Goal: Task Accomplishment & Management: Manage account settings

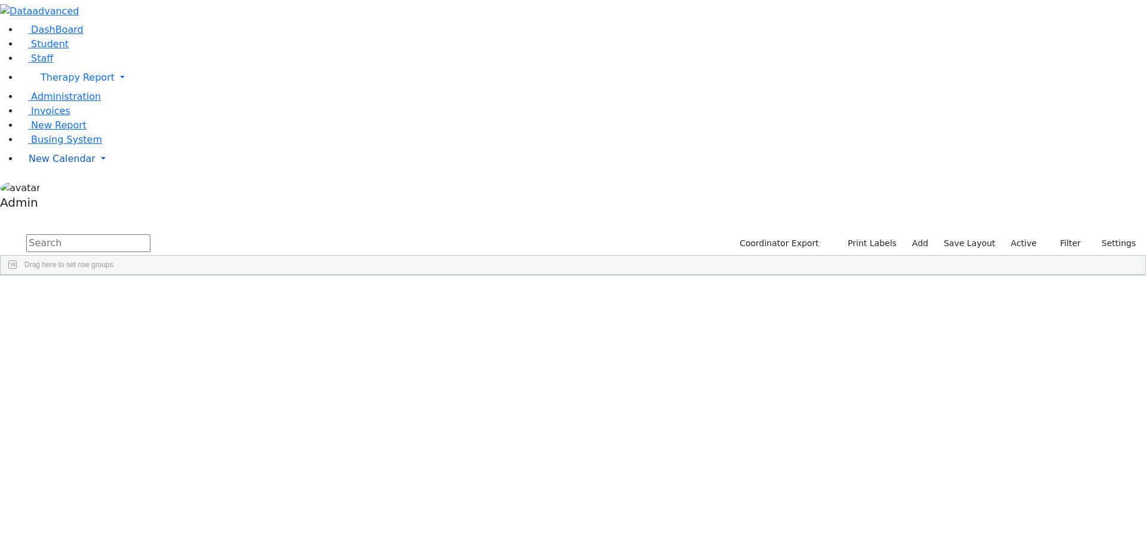
click at [60, 164] on span "New Calendar" at bounding box center [62, 158] width 67 height 11
click at [58, 188] on span "Calendar" at bounding box center [47, 182] width 43 height 11
click at [57, 164] on span "New Calendar" at bounding box center [62, 158] width 67 height 11
click at [59, 188] on span "Calendar" at bounding box center [47, 182] width 43 height 11
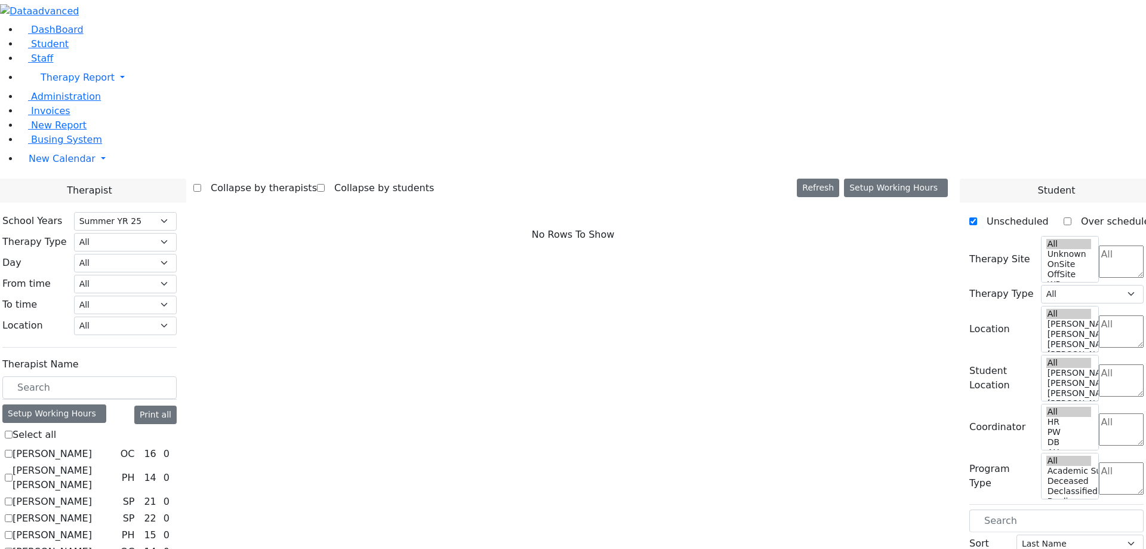
select select "211"
click at [92, 447] on label "Abramczyk ZC" at bounding box center [52, 454] width 79 height 14
click at [13, 450] on input "Abramczyk ZC" at bounding box center [9, 454] width 8 height 8
checkbox input "true"
select select "1"
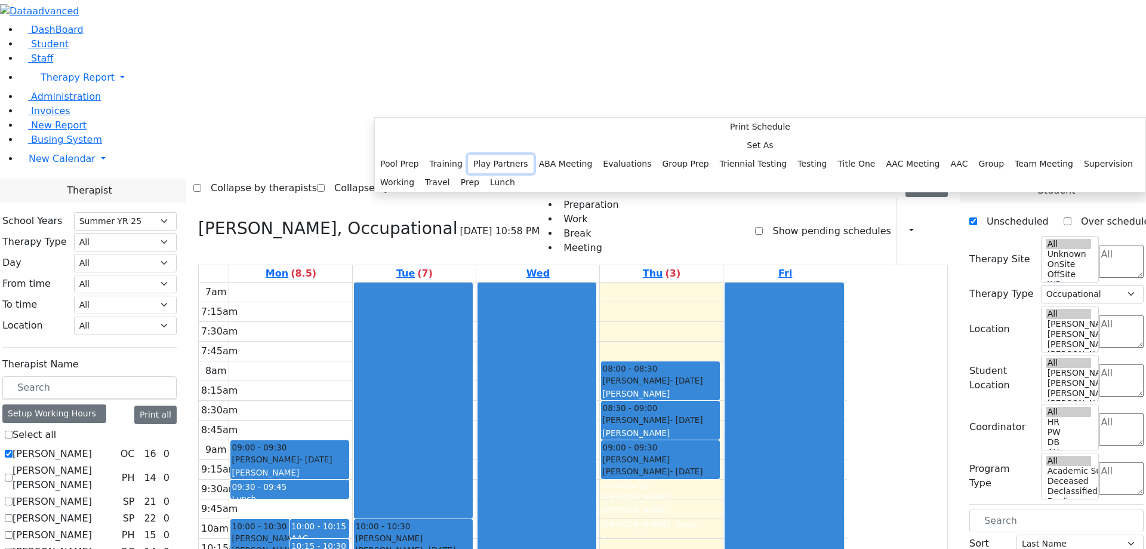
click at [518, 173] on button "Play Partners" at bounding box center [501, 164] width 66 height 19
select select "1"
select select "07:30:00"
select select "07:45:00"
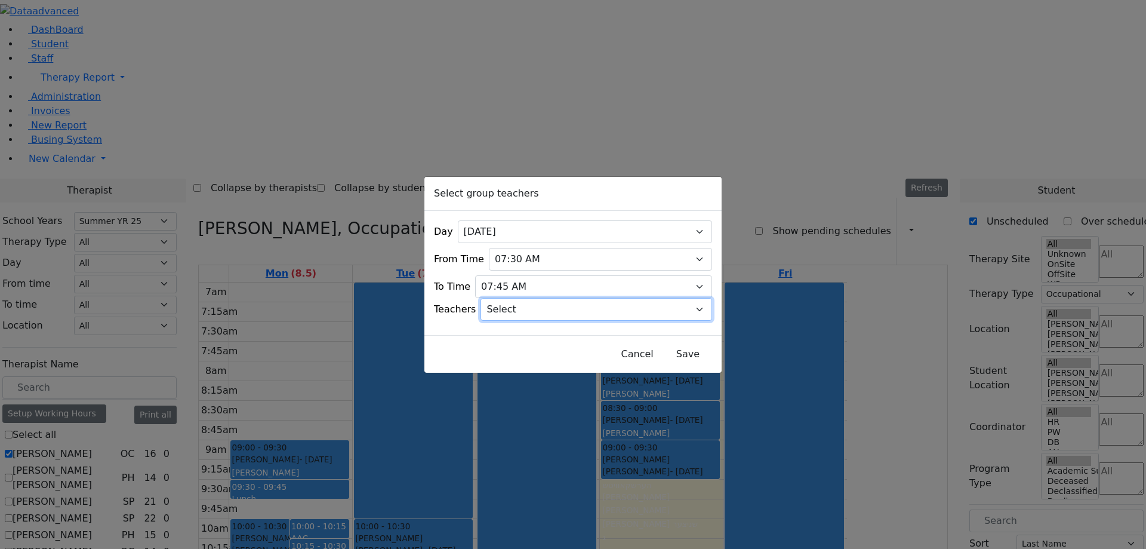
click at [558, 298] on select "Select Aliza, Ptalis Atara, Gross Avraham (Alan), Feigenbaum Bluma, Kramer Brac…" at bounding box center [597, 309] width 232 height 23
select select "154"
click at [496, 298] on select "Select Aliza, Ptalis Atara, Gross Avraham (Alan), Feigenbaum Bluma, Kramer Brac…" at bounding box center [597, 309] width 232 height 23
click at [672, 352] on button "Save" at bounding box center [688, 354] width 53 height 23
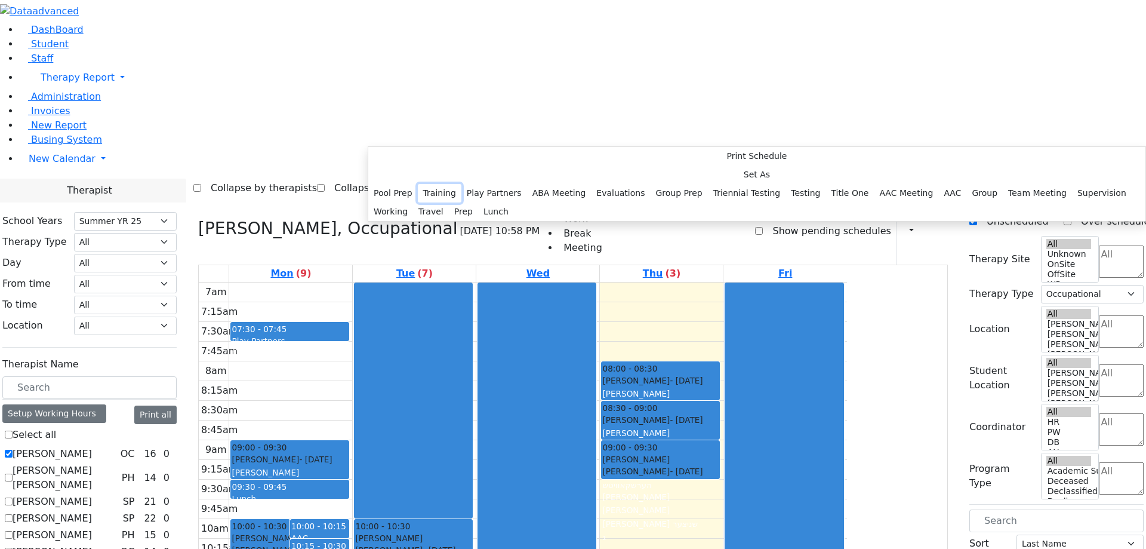
click at [462, 185] on button "Training" at bounding box center [440, 193] width 44 height 19
select select "1"
select select "07:45:00"
select select "08:00:00"
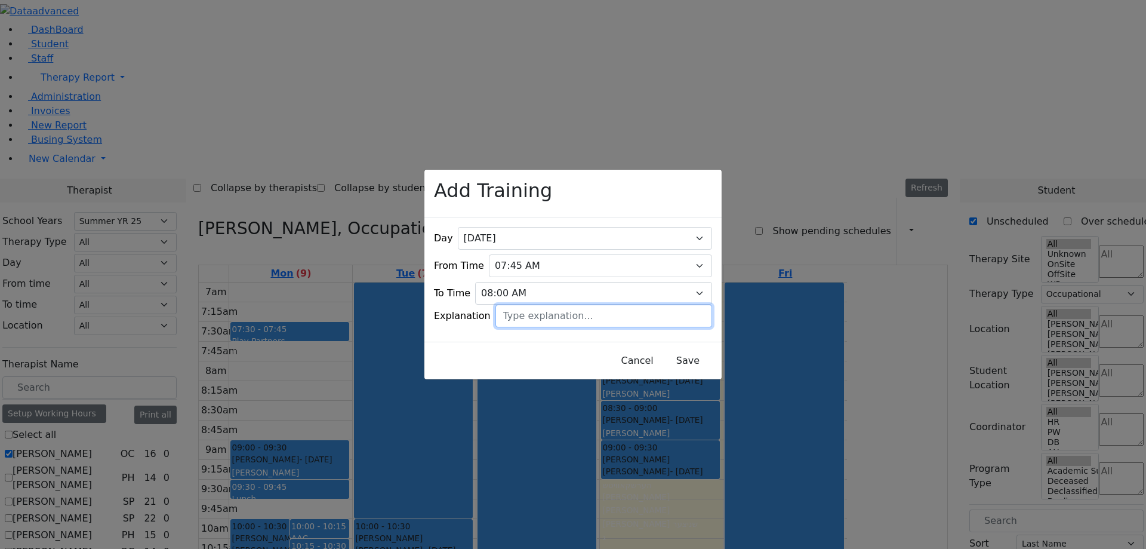
click at [549, 305] on input "text" at bounding box center [604, 316] width 217 height 23
type input "tt"
click at [674, 351] on button "Save" at bounding box center [688, 360] width 53 height 23
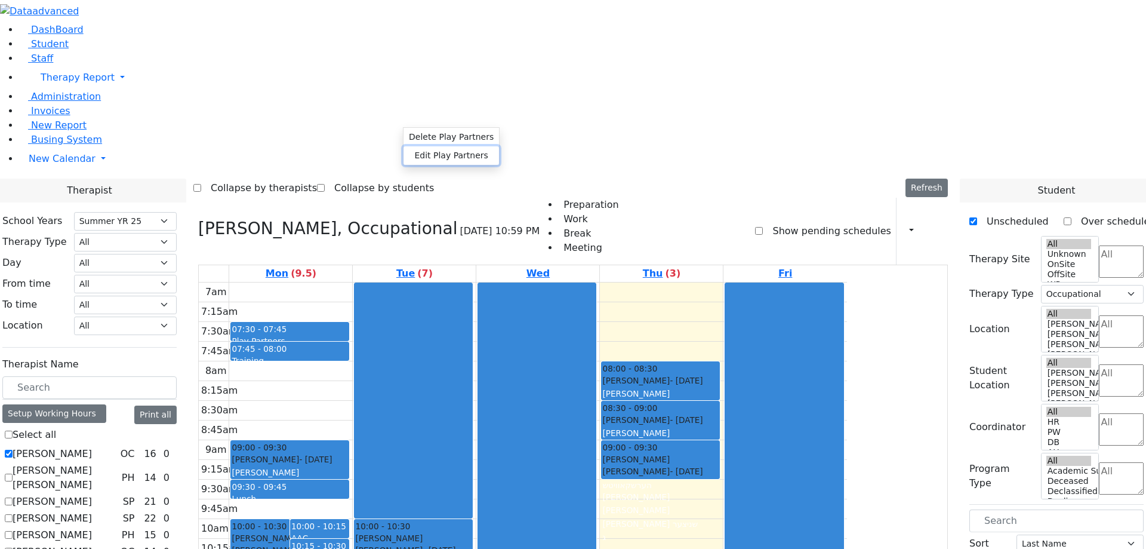
click at [438, 154] on button "Edit Play Partners" at bounding box center [452, 155] width 96 height 19
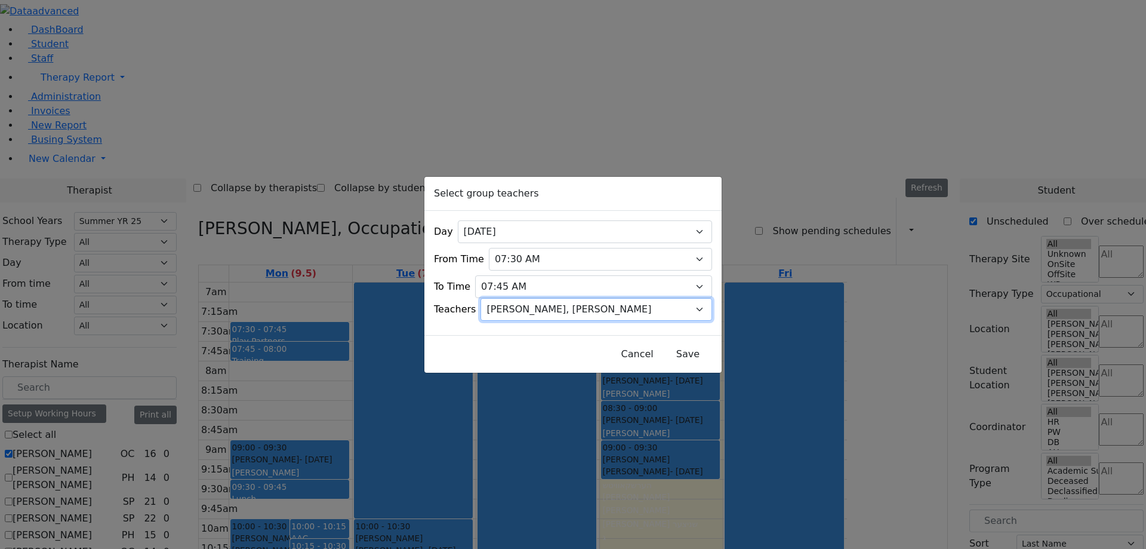
click at [549, 309] on select "Select [PERSON_NAME], [PERSON_NAME], [PERSON_NAME] ([PERSON_NAME]), [PERSON_NAM…" at bounding box center [597, 309] width 232 height 23
select select "Meira, [PERSON_NAME]"
click at [496, 298] on select "Select [PERSON_NAME], [PERSON_NAME], [PERSON_NAME] ([PERSON_NAME]), [PERSON_NAM…" at bounding box center [597, 309] width 232 height 23
click at [662, 350] on button "Save" at bounding box center [688, 354] width 53 height 23
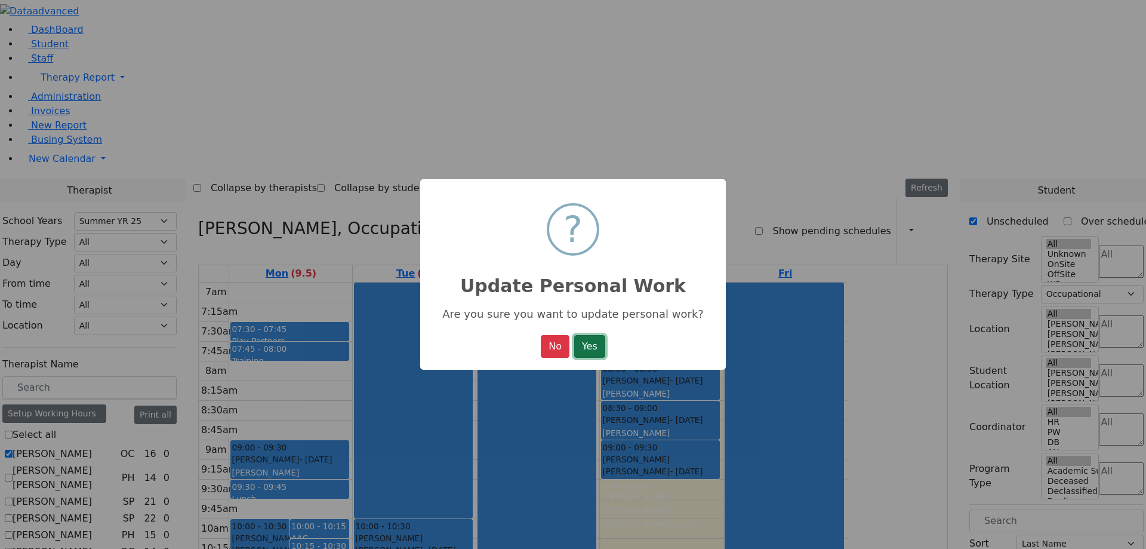
click at [597, 349] on button "Yes" at bounding box center [589, 346] width 31 height 23
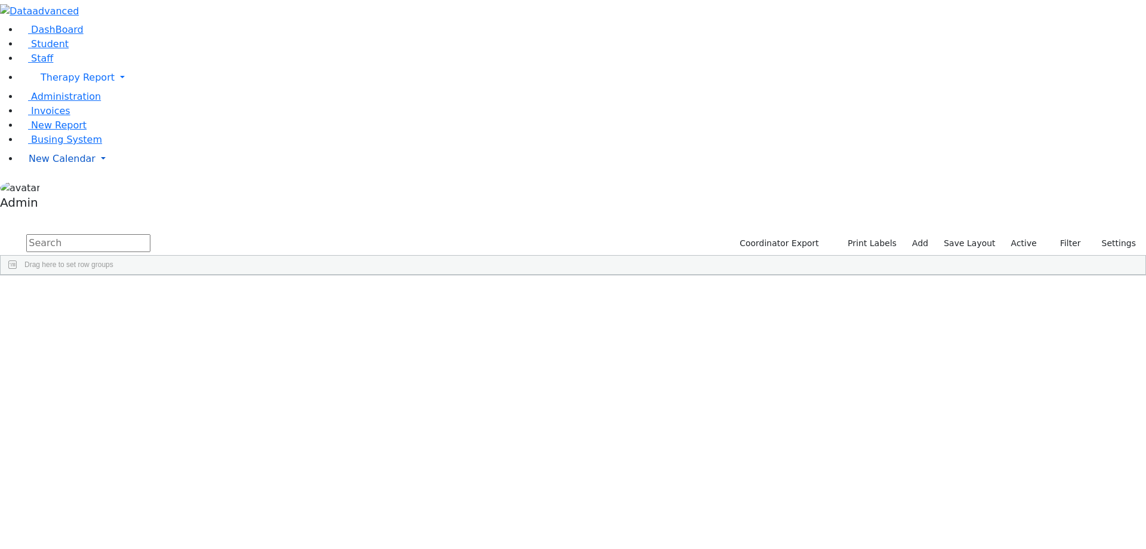
click at [59, 164] on span "New Calendar" at bounding box center [62, 158] width 67 height 11
click at [50, 188] on span "Calendar" at bounding box center [47, 182] width 43 height 11
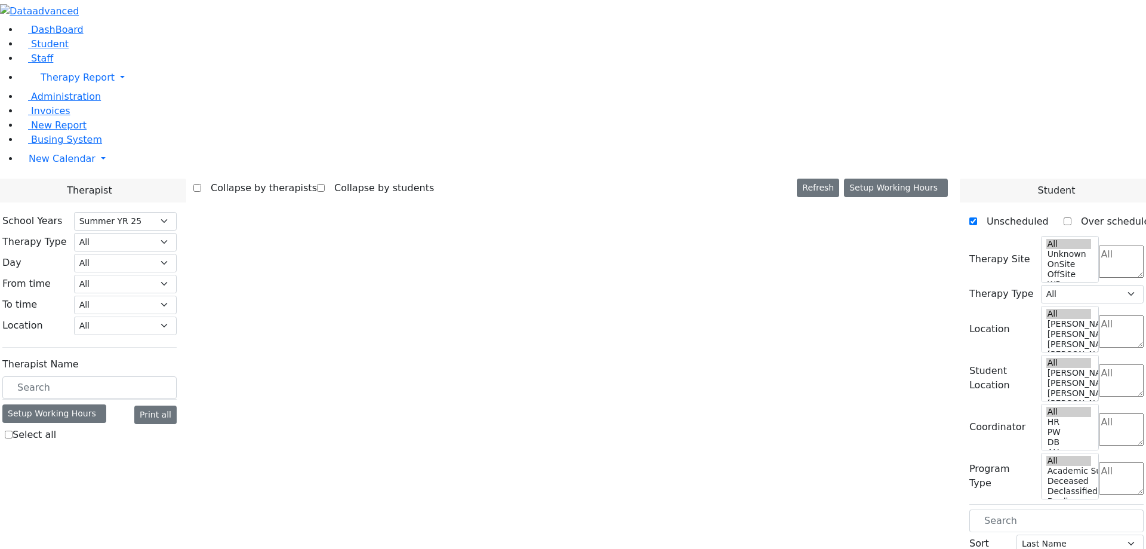
select select "211"
select select "19:00:00"
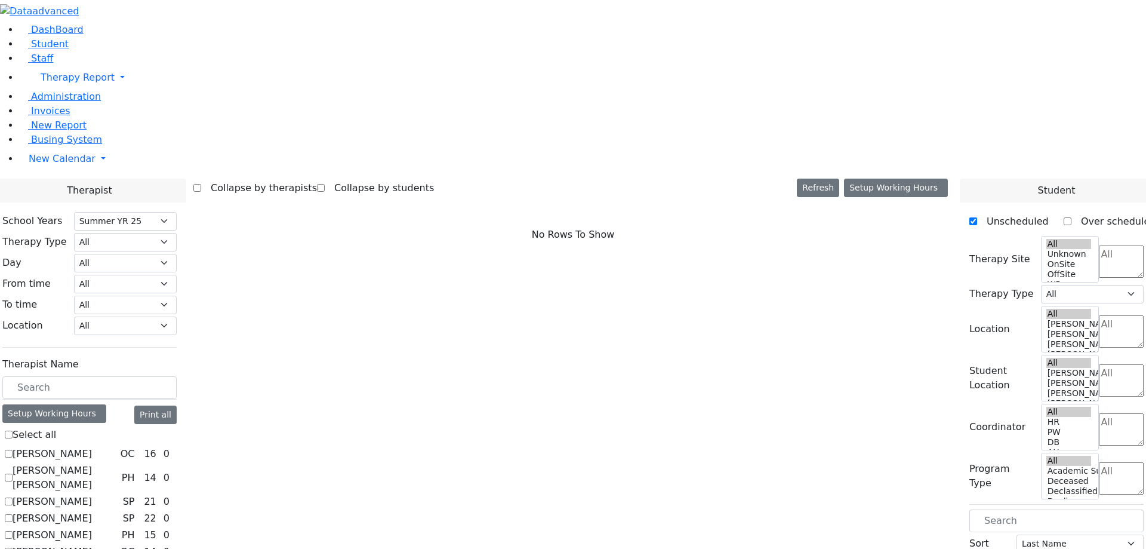
click at [92, 447] on label "[PERSON_NAME]" at bounding box center [52, 454] width 79 height 14
click at [13, 450] on input "[PERSON_NAME]" at bounding box center [9, 454] width 8 height 8
checkbox input "true"
select select "1"
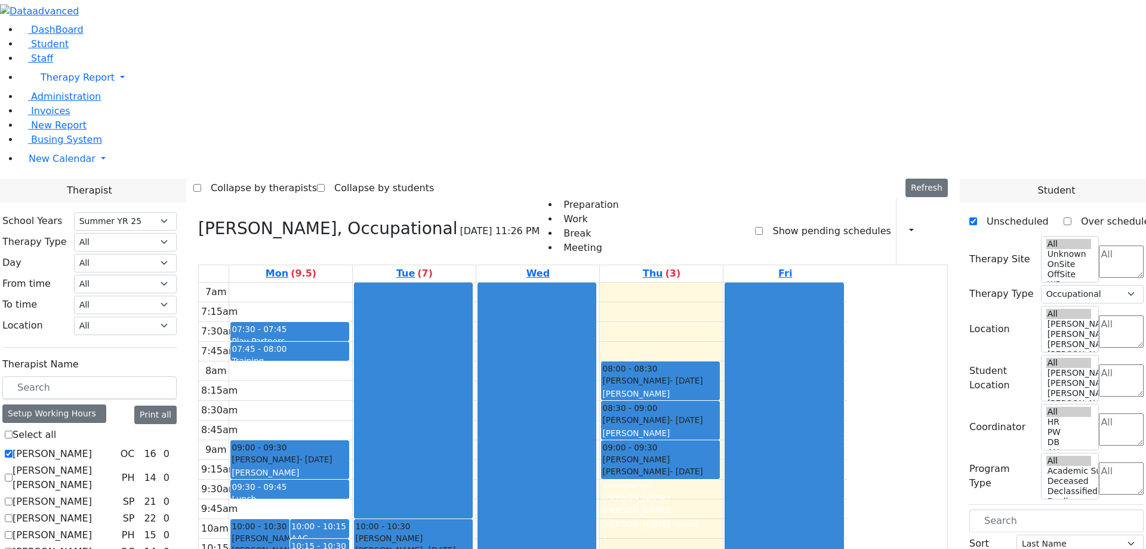
click at [348, 335] on div "Play Partners" at bounding box center [290, 341] width 116 height 12
click at [456, 143] on button "Edit Play Partners" at bounding box center [466, 148] width 96 height 19
select select "1"
select select "07:30:00"
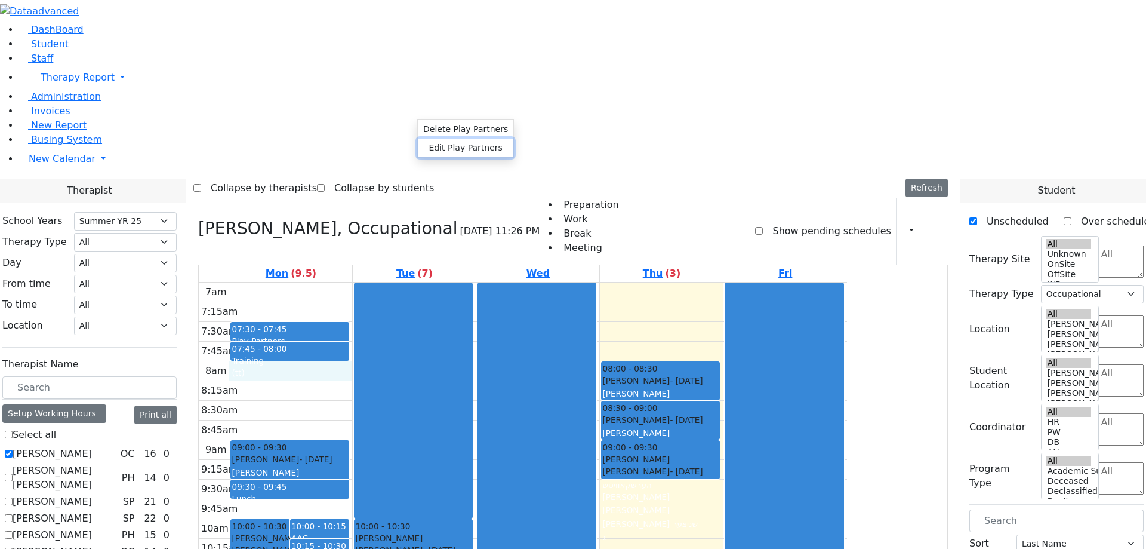
select select "07:45:00"
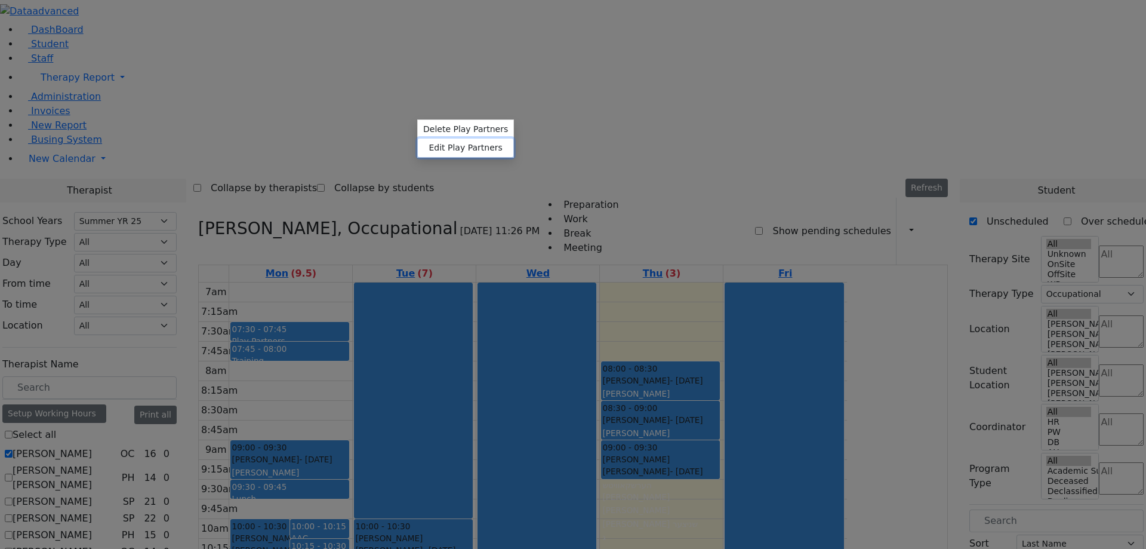
select select
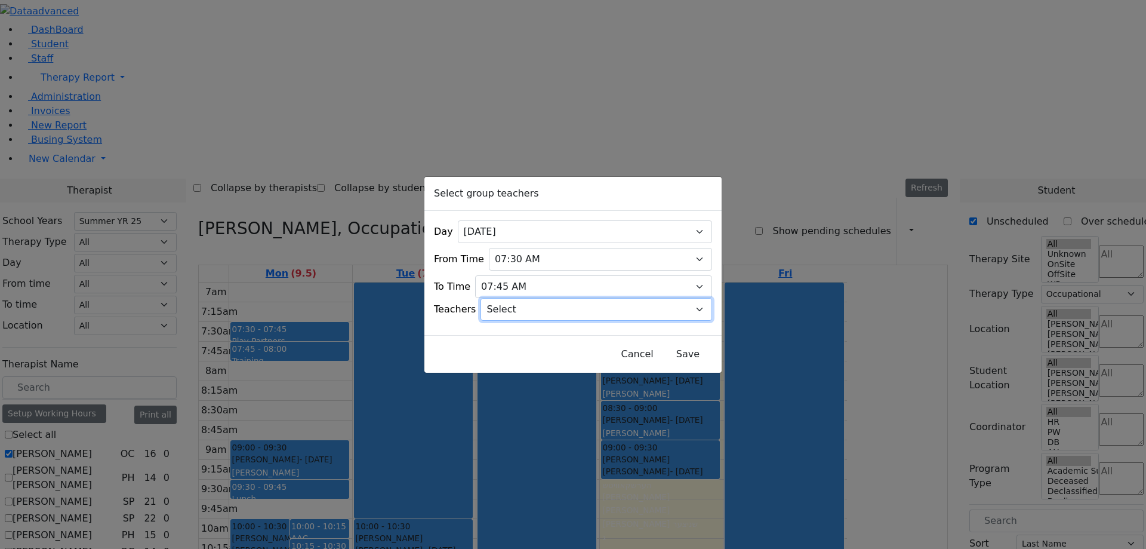
click at [685, 305] on select "Select [PERSON_NAME], [PERSON_NAME], [PERSON_NAME] ([PERSON_NAME]), [PERSON_NAM…" at bounding box center [597, 309] width 232 height 23
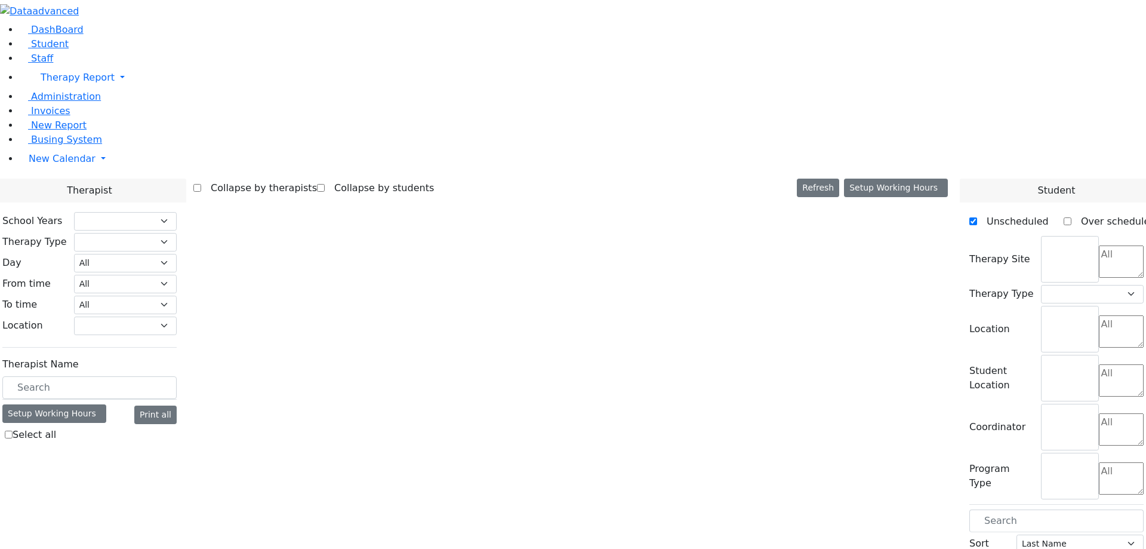
select select "211"
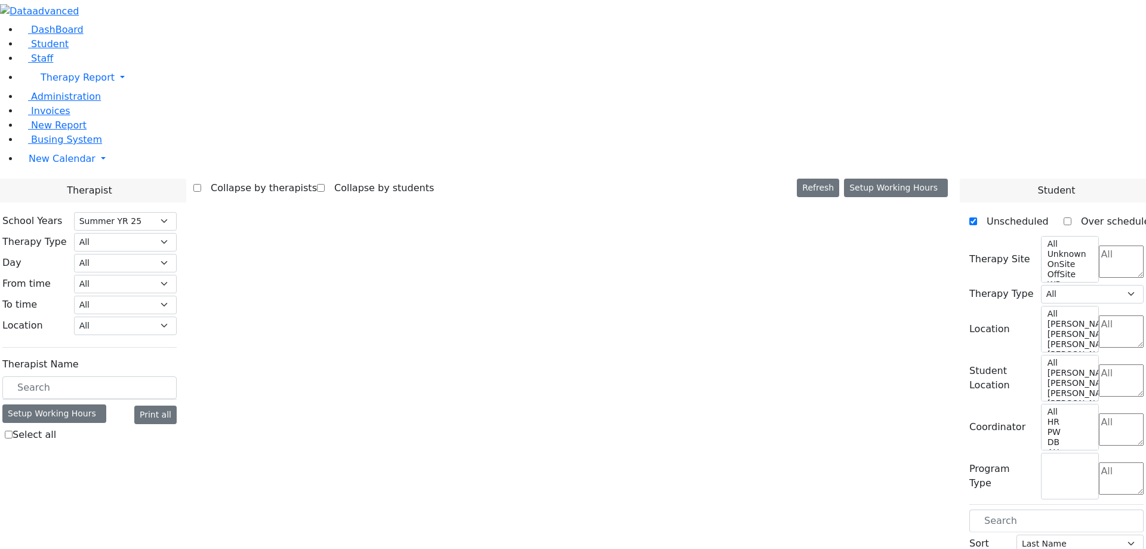
select select "1"
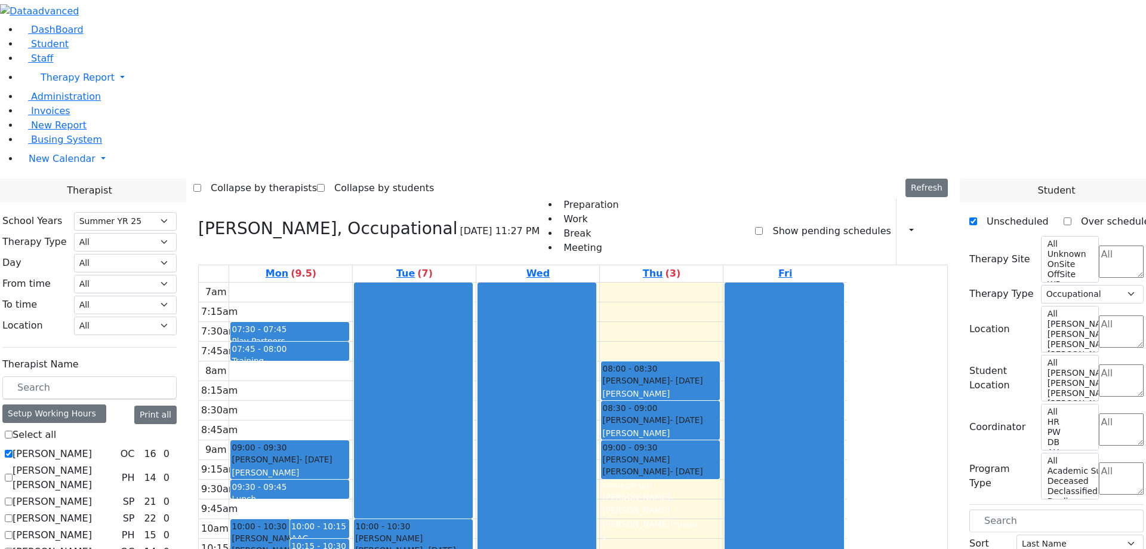
click at [448, 147] on button "Edit Play Partners" at bounding box center [476, 149] width 96 height 19
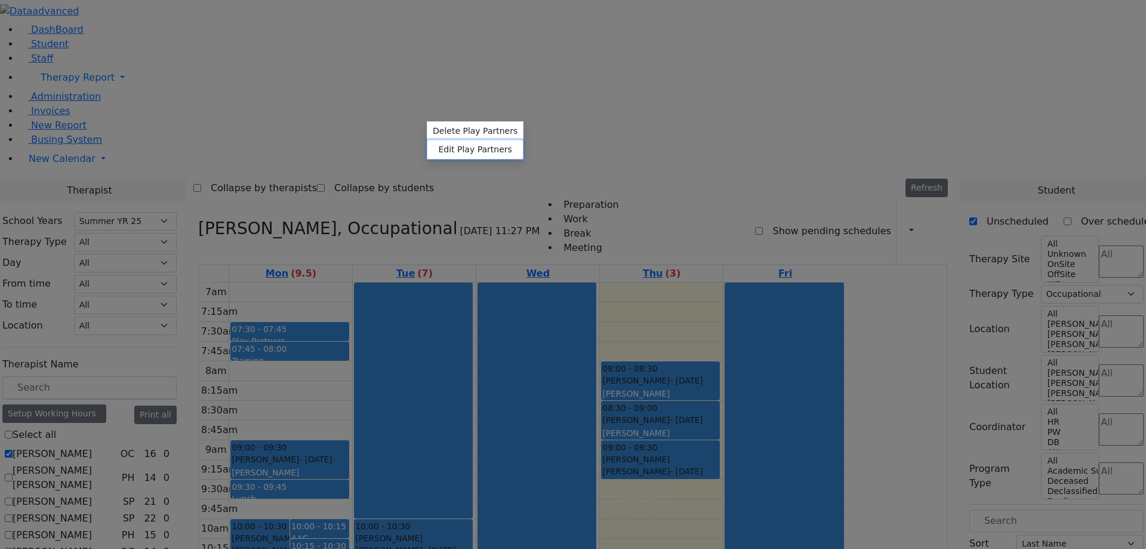
select select
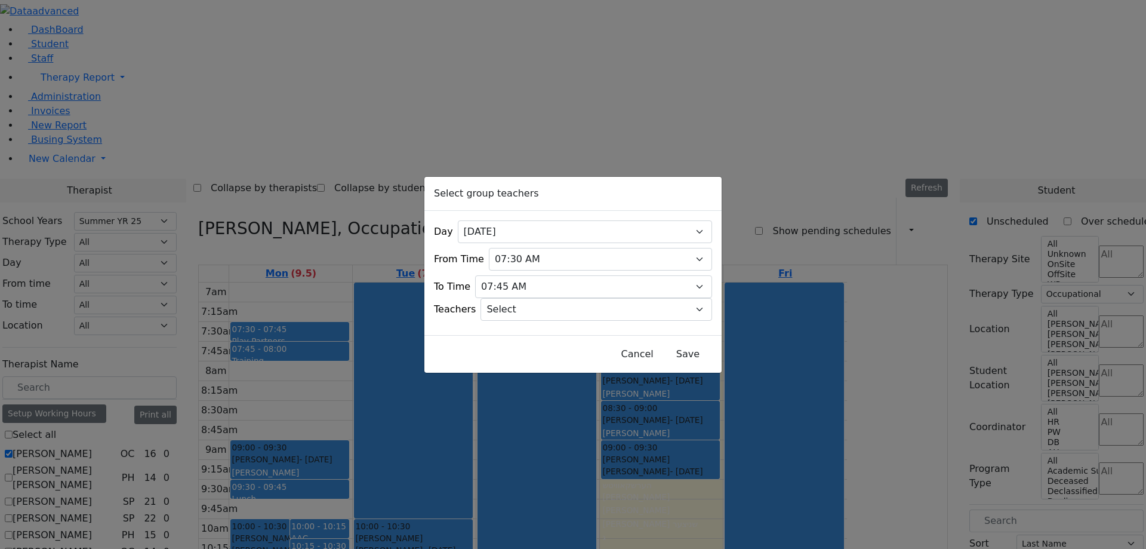
click at [387, 117] on div "Select group teachers Day All [DATE] [DATE] [DATE] [DATE] [DATE] From Time 07:0…" at bounding box center [573, 274] width 1146 height 549
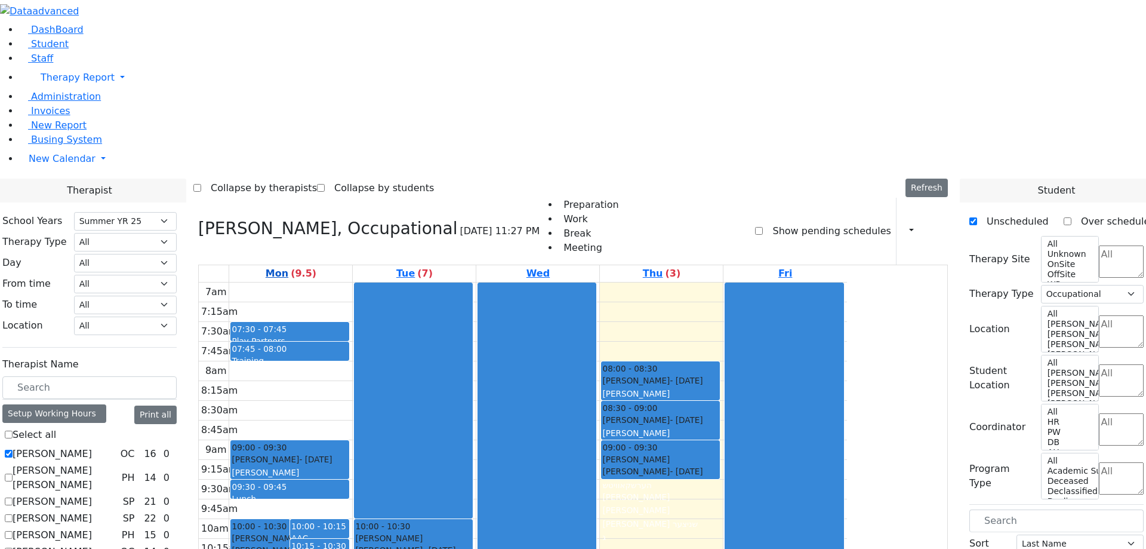
click at [319, 265] on link "Mon (9.5)" at bounding box center [291, 273] width 56 height 17
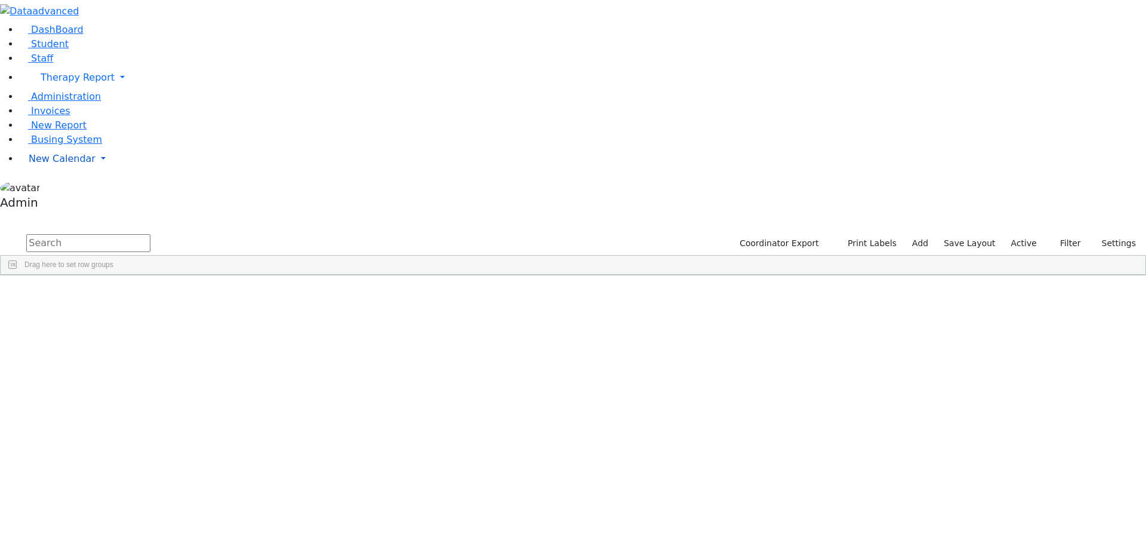
click at [49, 164] on span "New Calendar" at bounding box center [62, 158] width 67 height 11
click at [50, 188] on span "Calendar" at bounding box center [47, 182] width 43 height 11
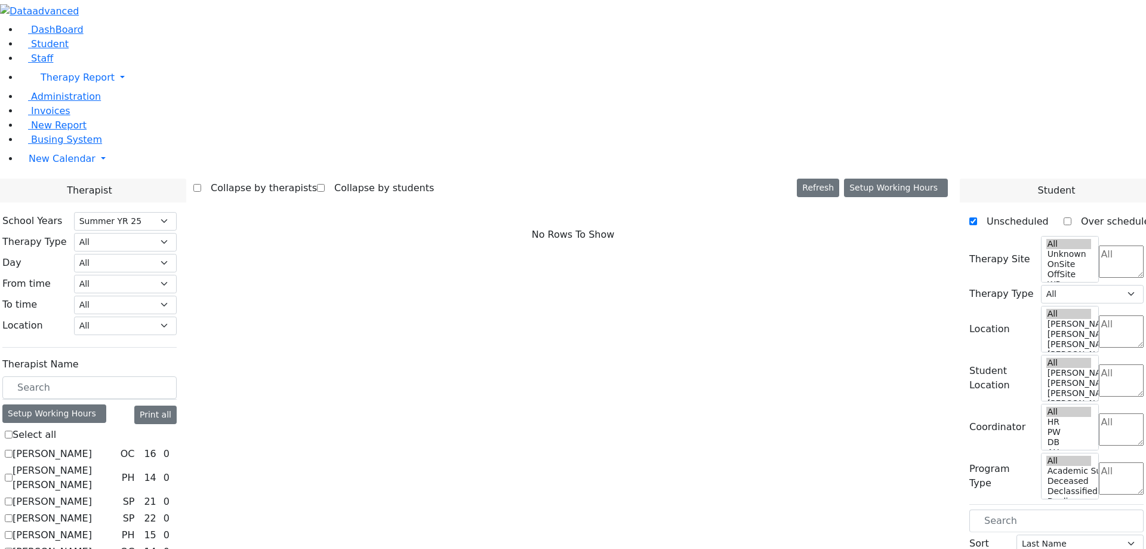
select select "211"
click at [92, 447] on label "[PERSON_NAME]" at bounding box center [52, 454] width 79 height 14
click at [13, 450] on input "[PERSON_NAME]" at bounding box center [9, 454] width 8 height 8
checkbox input "true"
select select "1"
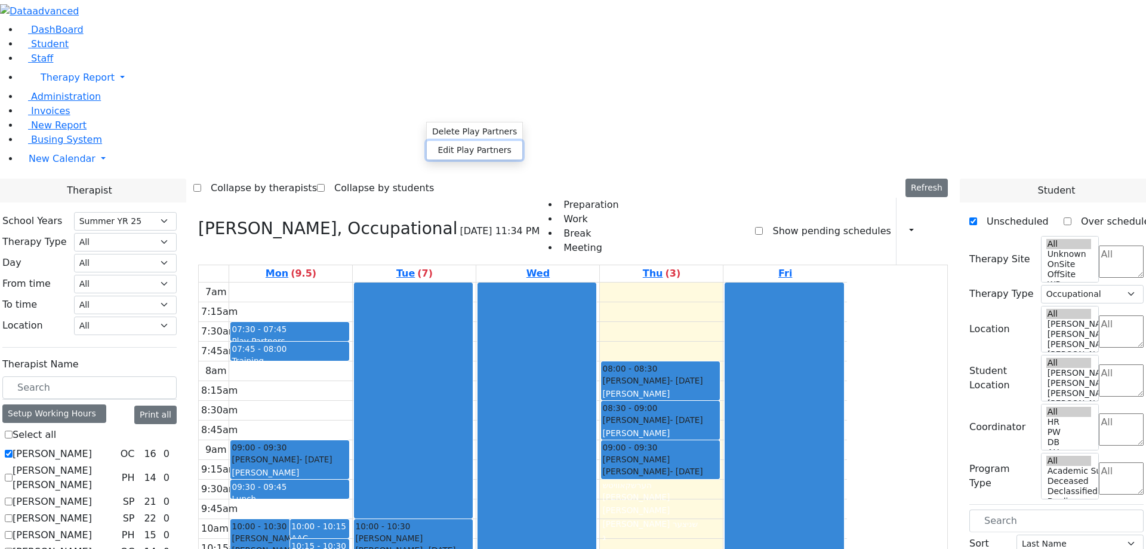
click at [471, 149] on button "Edit Play Partners" at bounding box center [475, 150] width 96 height 19
select select "1"
select select "07:30:00"
select select "07:45:00"
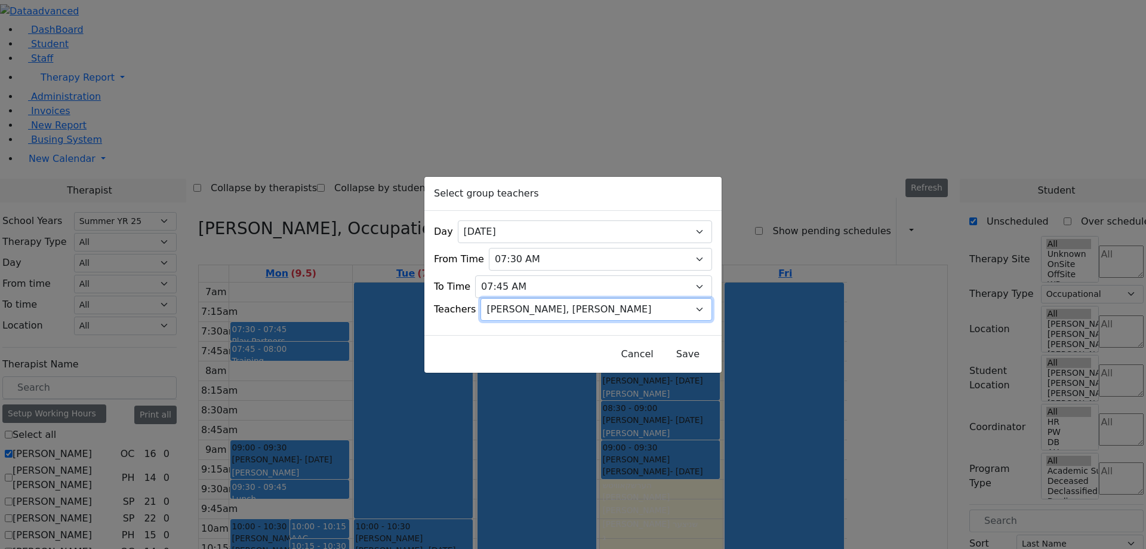
click at [595, 309] on select "Select [PERSON_NAME], [PERSON_NAME], [PERSON_NAME] ([PERSON_NAME]), [PERSON_NAM…" at bounding box center [597, 309] width 232 height 23
click at [496, 298] on select "Select [PERSON_NAME], [PERSON_NAME], [PERSON_NAME] ([PERSON_NAME]), [PERSON_NAM…" at bounding box center [597, 309] width 232 height 23
click at [662, 349] on button "Save" at bounding box center [688, 354] width 53 height 23
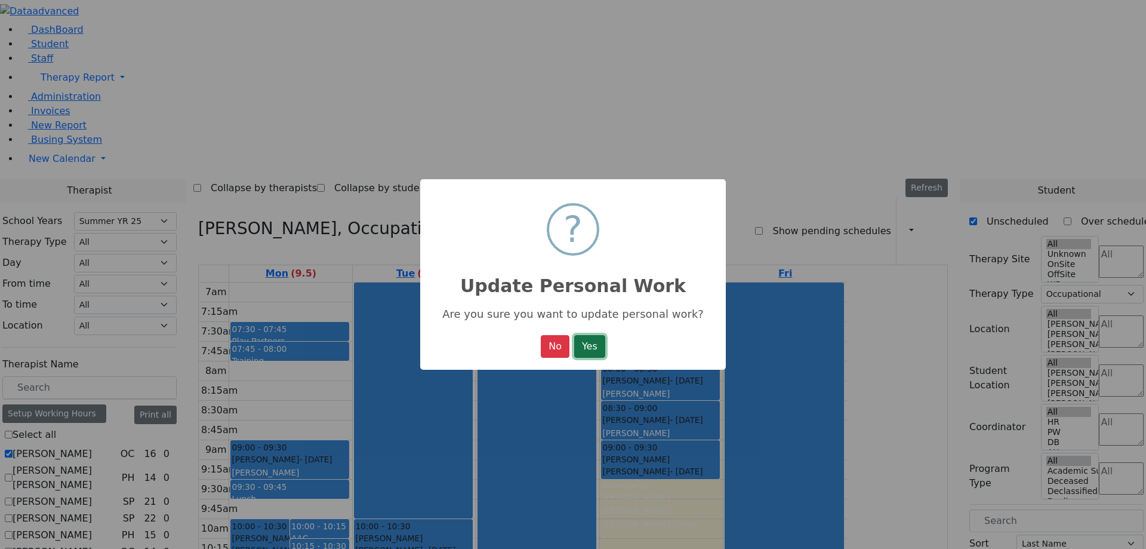
click at [590, 345] on button "Yes" at bounding box center [589, 346] width 31 height 23
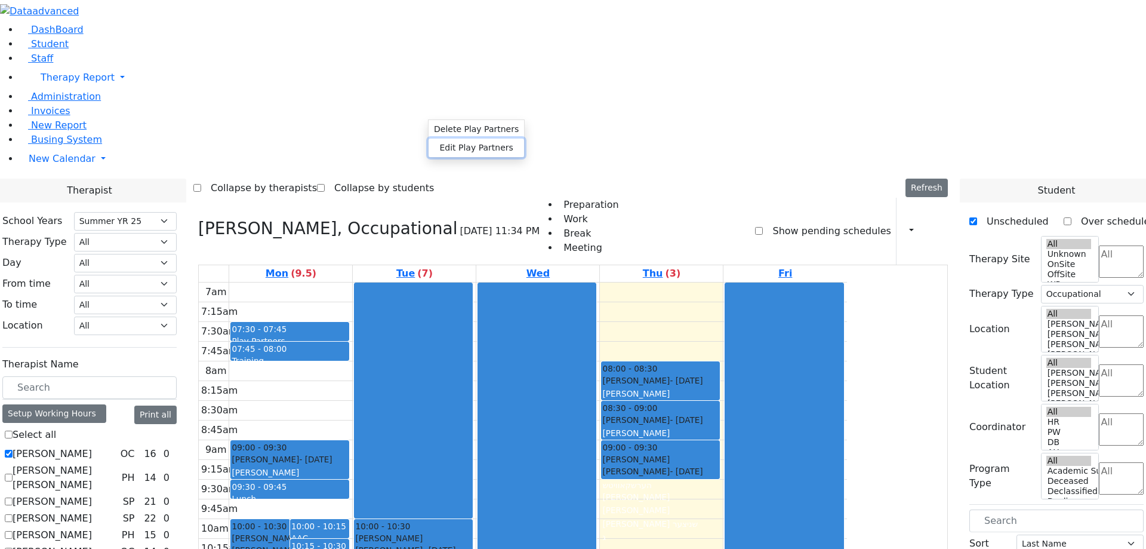
click at [446, 144] on button "Edit Play Partners" at bounding box center [477, 148] width 96 height 19
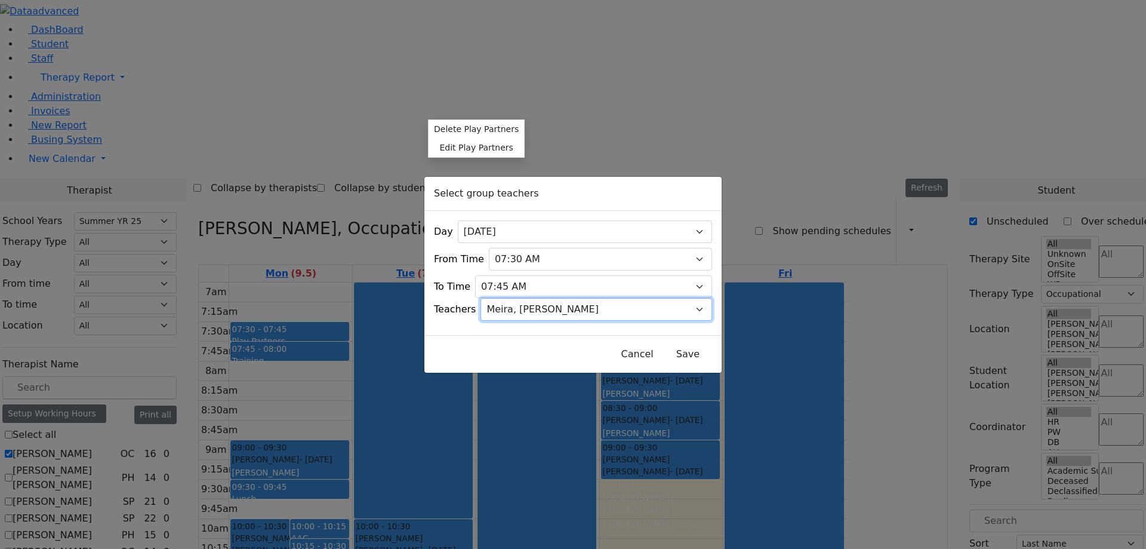
click at [569, 306] on select "Select [PERSON_NAME], [PERSON_NAME], [PERSON_NAME] ([PERSON_NAME]), [PERSON_NAM…" at bounding box center [597, 309] width 232 height 23
click at [496, 298] on select "Select [PERSON_NAME], [PERSON_NAME], [PERSON_NAME] ([PERSON_NAME]), [PERSON_NAM…" at bounding box center [597, 309] width 232 height 23
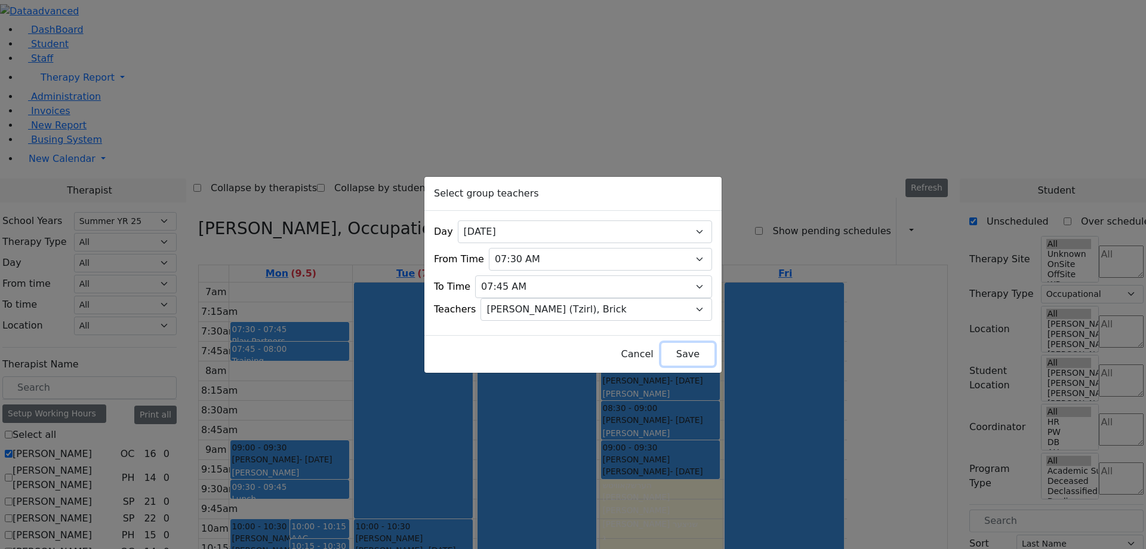
click at [662, 353] on button "Save" at bounding box center [688, 354] width 53 height 23
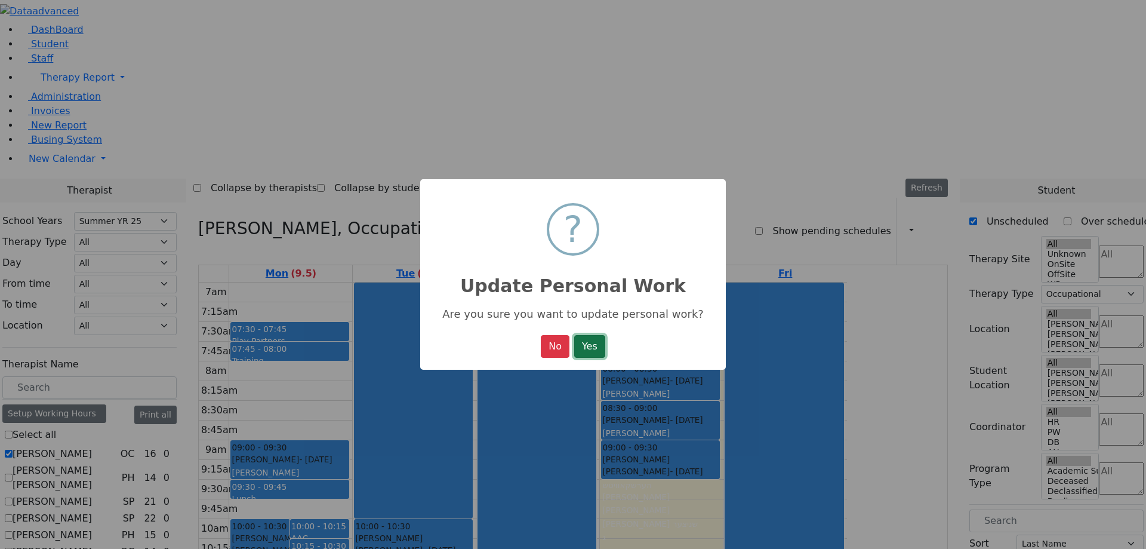
click at [598, 351] on button "Yes" at bounding box center [589, 346] width 31 height 23
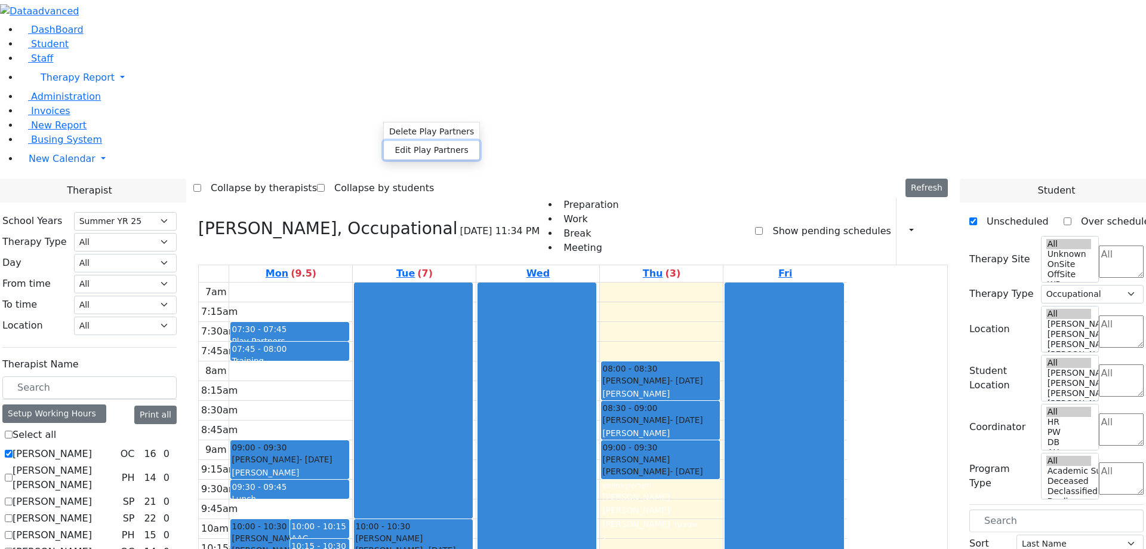
click at [402, 153] on button "Edit Play Partners" at bounding box center [432, 150] width 96 height 19
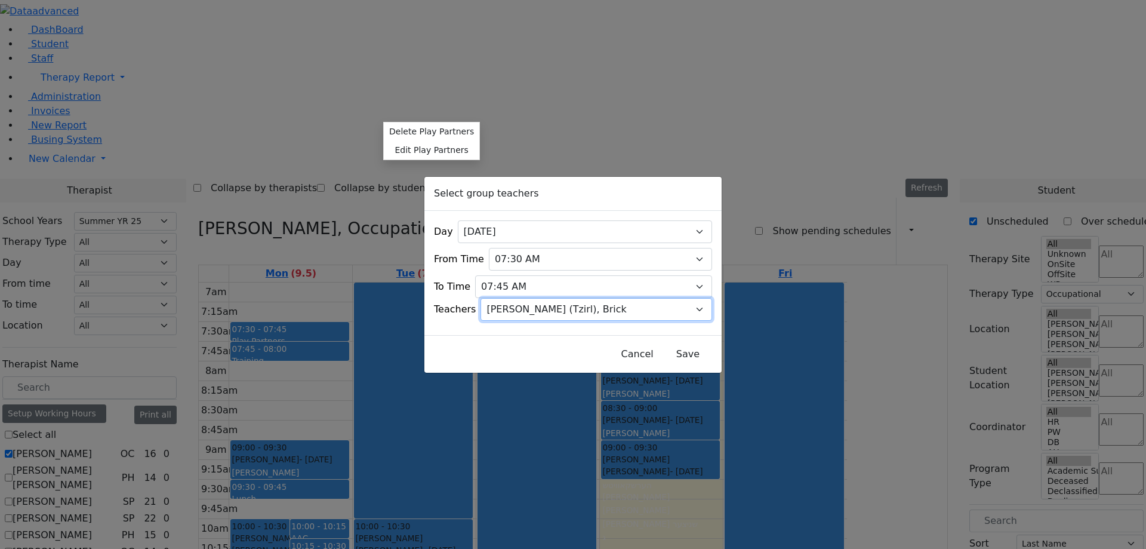
click at [552, 304] on select "Select [PERSON_NAME], [PERSON_NAME], [PERSON_NAME] ([PERSON_NAME]), [PERSON_NAM…" at bounding box center [597, 309] width 232 height 23
select select "1743"
click at [496, 298] on select "Select [PERSON_NAME], [PERSON_NAME], [PERSON_NAME] ([PERSON_NAME]), [PERSON_NAM…" at bounding box center [597, 309] width 232 height 23
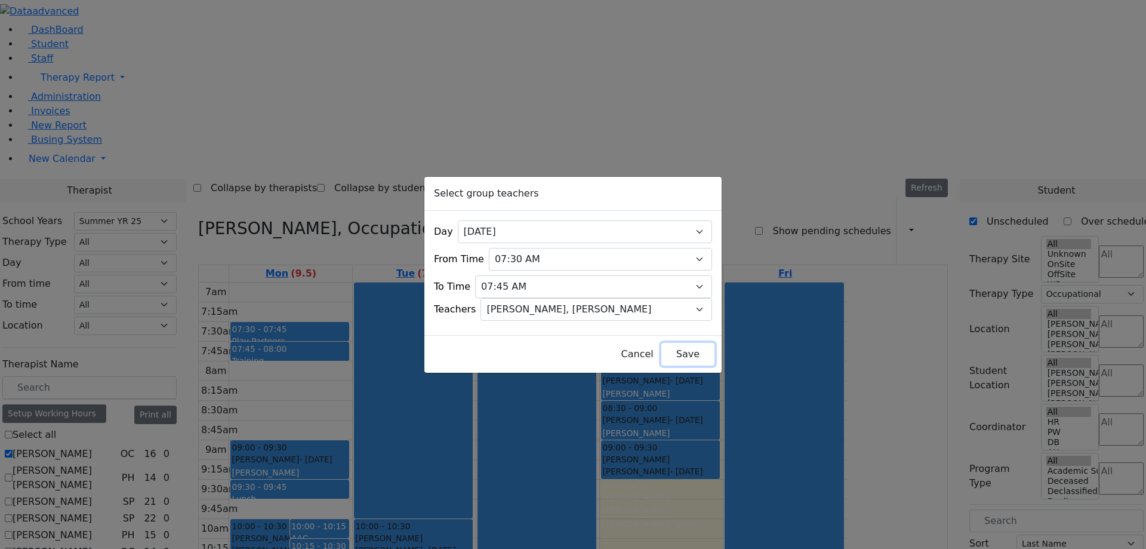
click at [662, 351] on button "Save" at bounding box center [688, 354] width 53 height 23
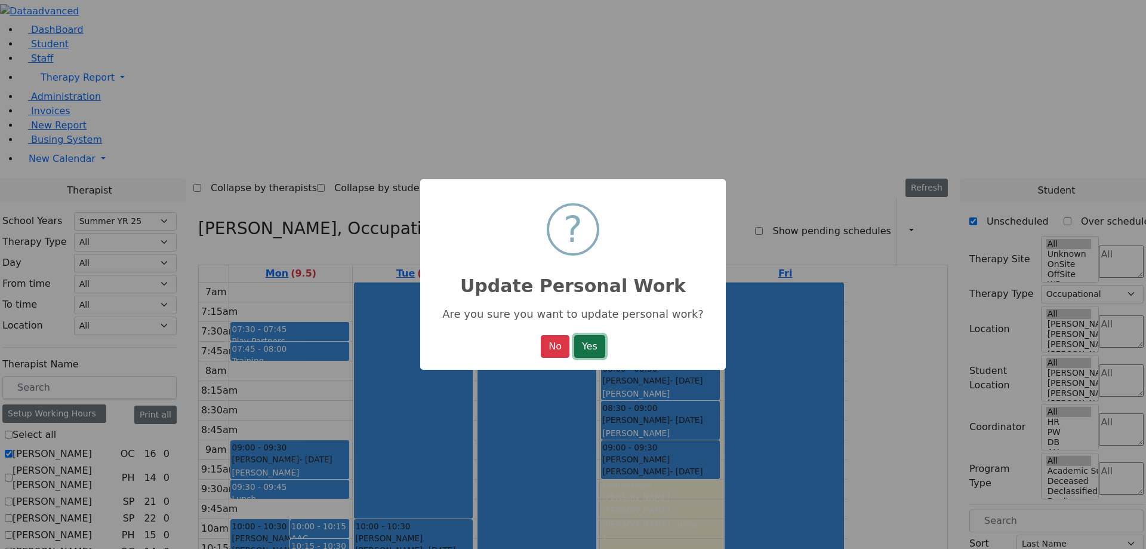
click at [605, 349] on button "Yes" at bounding box center [589, 346] width 31 height 23
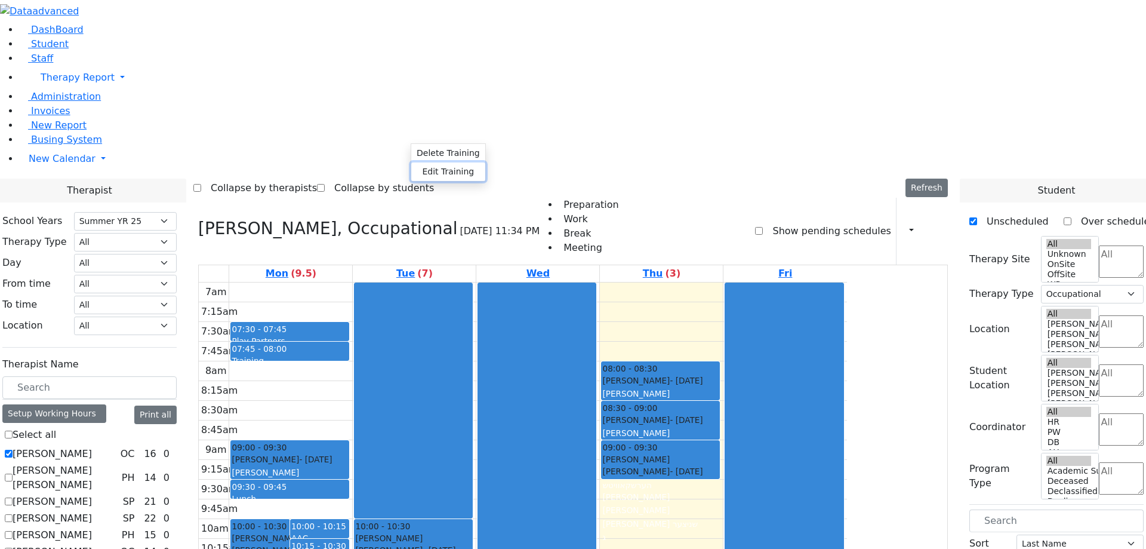
click at [432, 167] on button "Edit Training" at bounding box center [448, 171] width 74 height 19
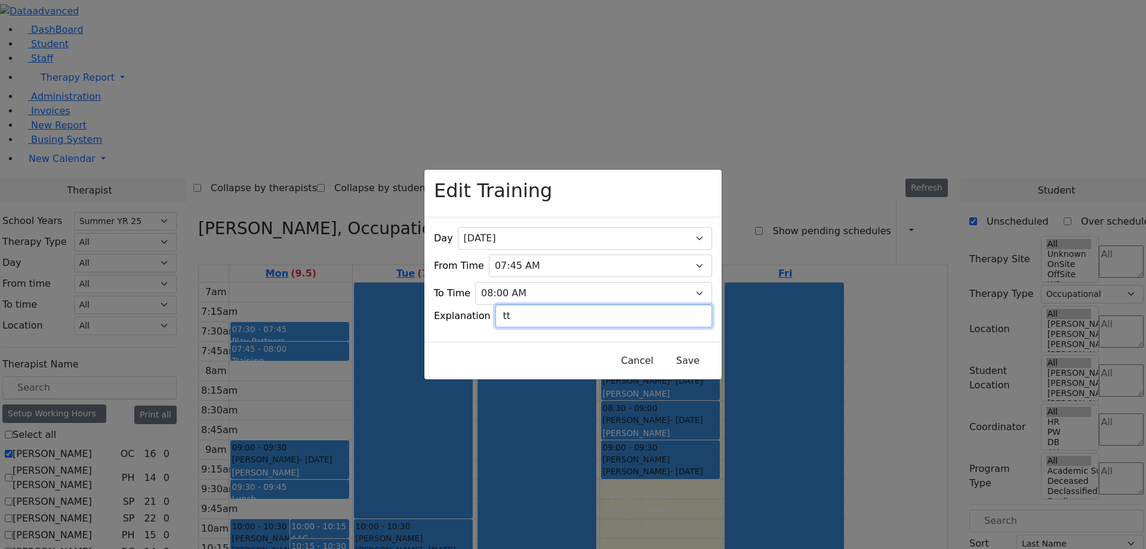
click at [530, 305] on input "tt" at bounding box center [604, 316] width 217 height 23
type input "t"
type input "888"
click at [666, 349] on button "Save" at bounding box center [688, 360] width 53 height 23
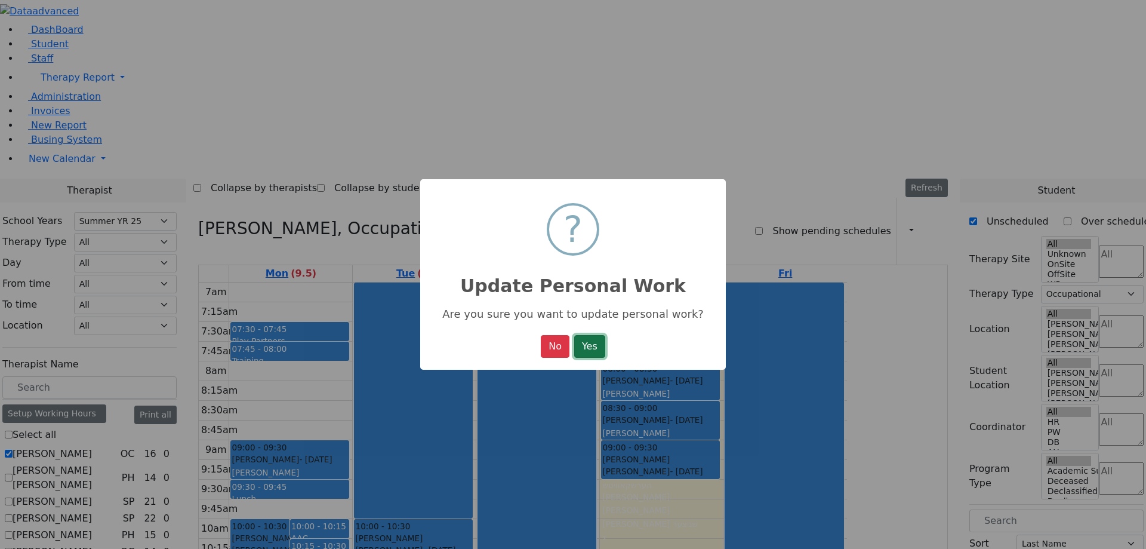
click at [599, 353] on button "Yes" at bounding box center [589, 346] width 31 height 23
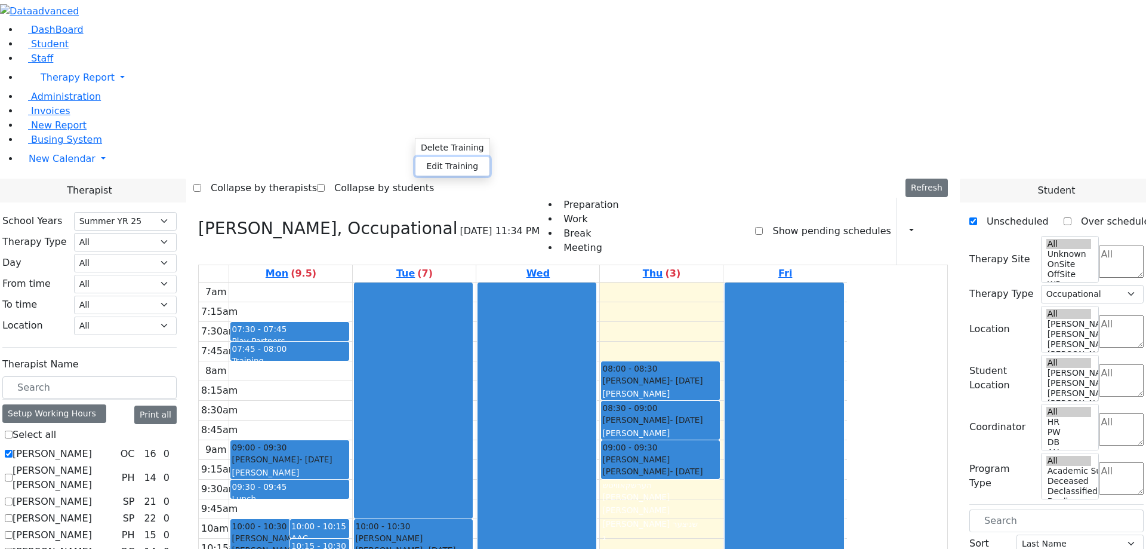
click at [426, 162] on button "Edit Training" at bounding box center [453, 166] width 74 height 19
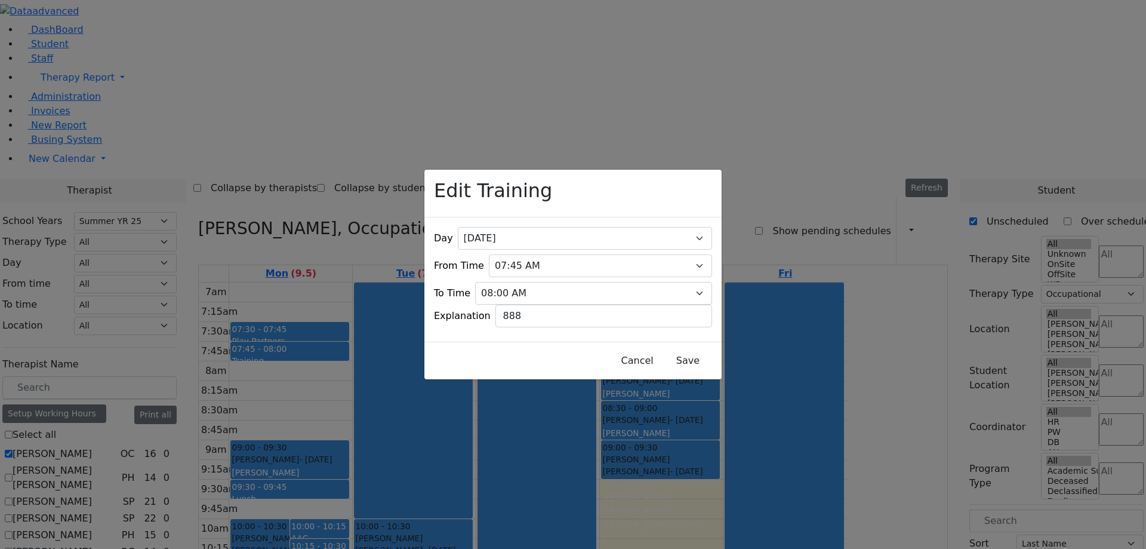
click at [373, 191] on div "Edit Training Day All [DATE] [DATE] [DATE] [DATE] [DATE] From Time 07:00 AM 07:…" at bounding box center [573, 274] width 1146 height 549
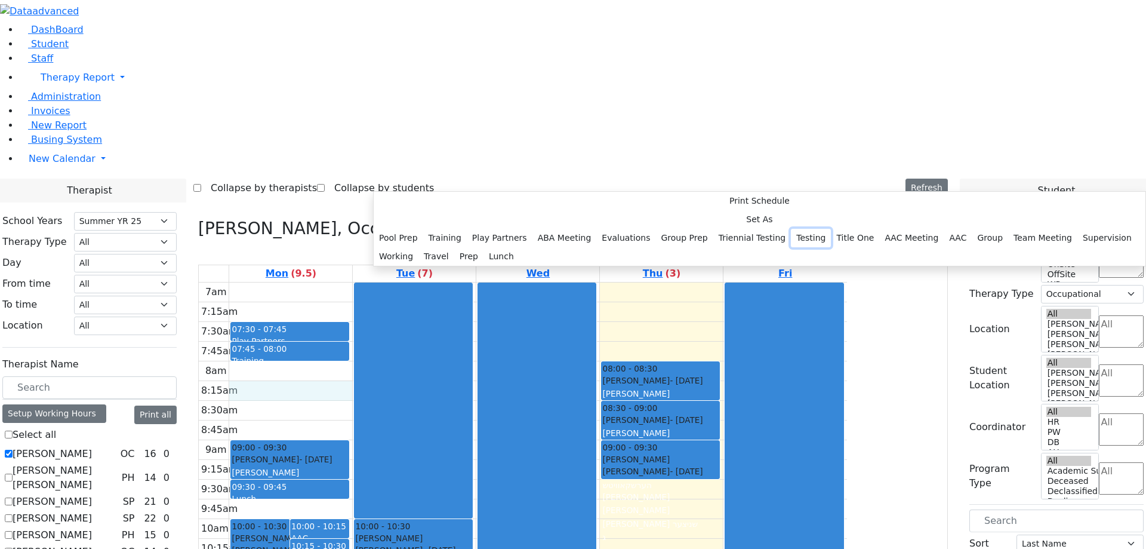
click at [791, 247] on button "Testing" at bounding box center [811, 238] width 40 height 19
select select "08:15:00"
select select "08:30:00"
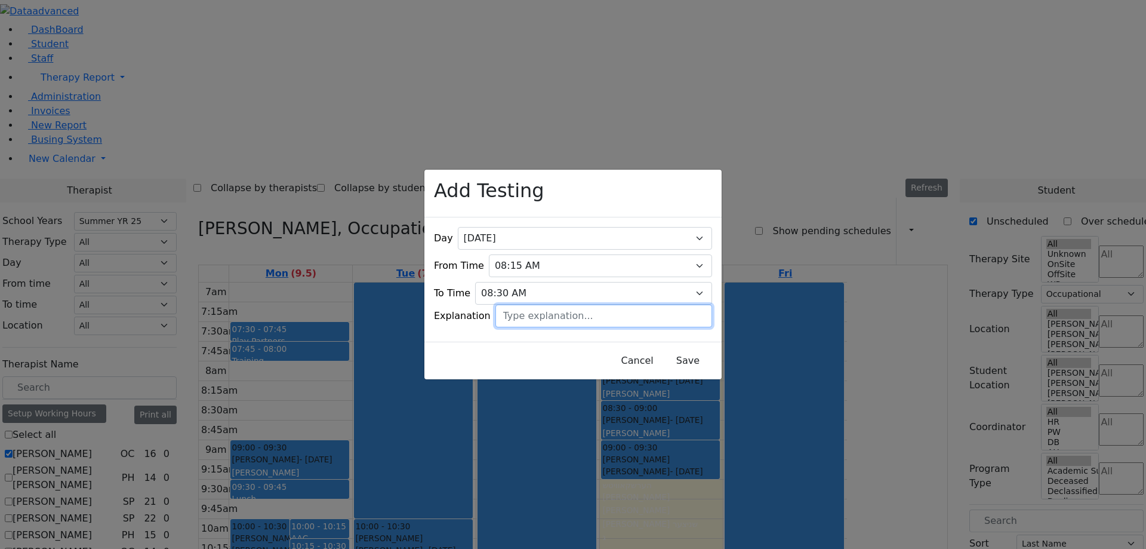
click at [530, 305] on input "text" at bounding box center [604, 316] width 217 height 23
click at [662, 351] on button "Save" at bounding box center [688, 360] width 53 height 23
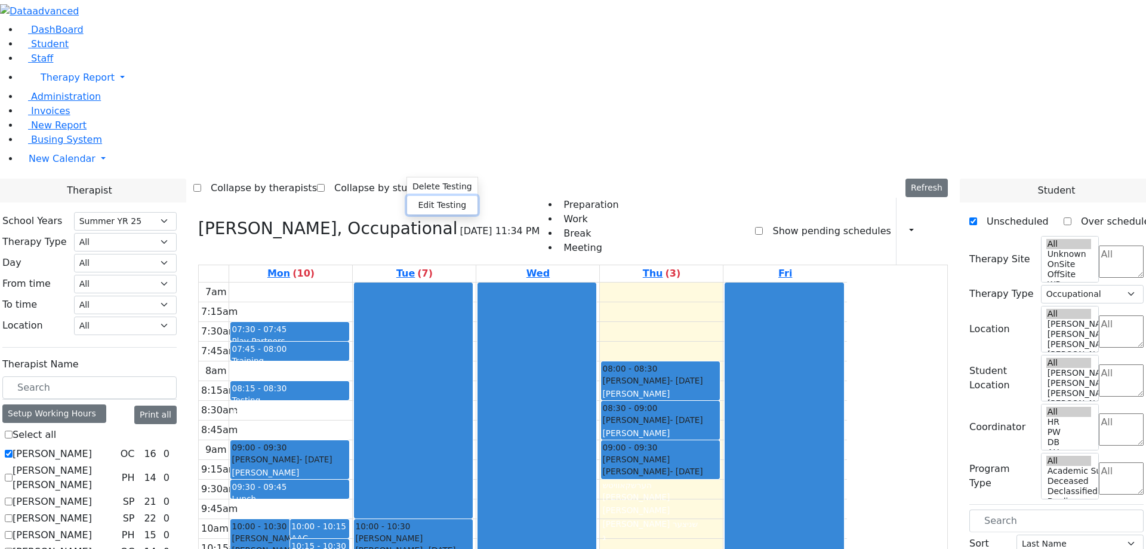
click at [425, 206] on button "Edit Testing" at bounding box center [442, 205] width 70 height 19
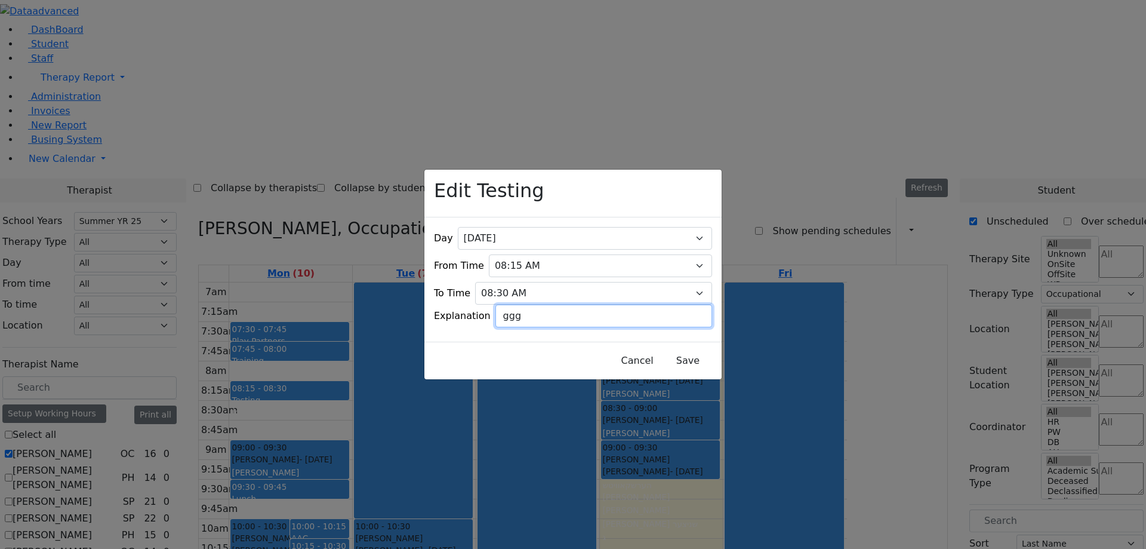
click at [547, 312] on input "ggg" at bounding box center [604, 316] width 217 height 23
type input "g"
type input "2"
type input "1000"
click at [662, 352] on button "Save" at bounding box center [688, 360] width 53 height 23
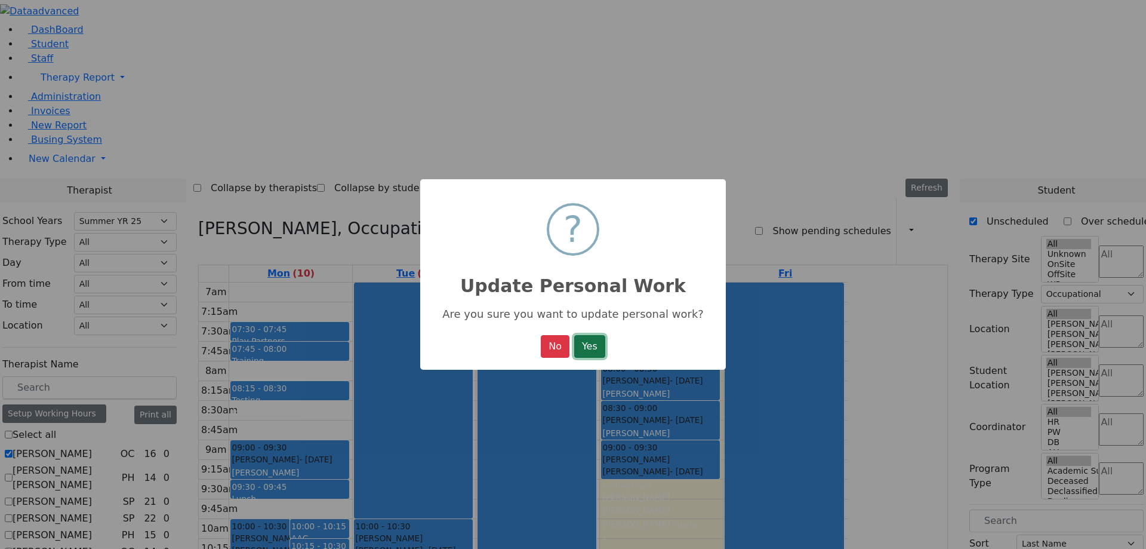
click at [587, 348] on button "Yes" at bounding box center [589, 346] width 31 height 23
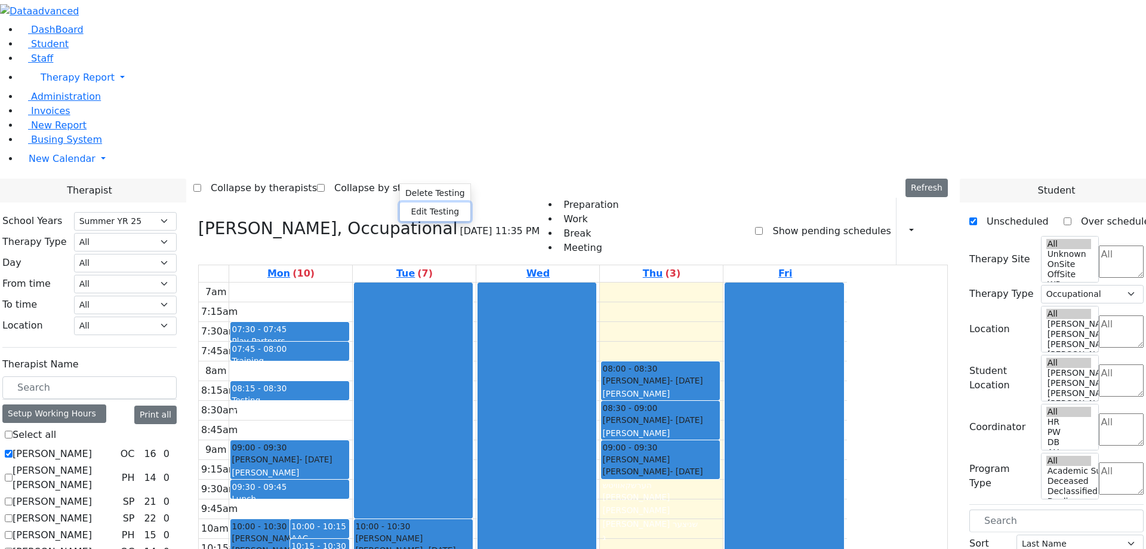
click at [417, 207] on button "Edit Testing" at bounding box center [435, 211] width 70 height 19
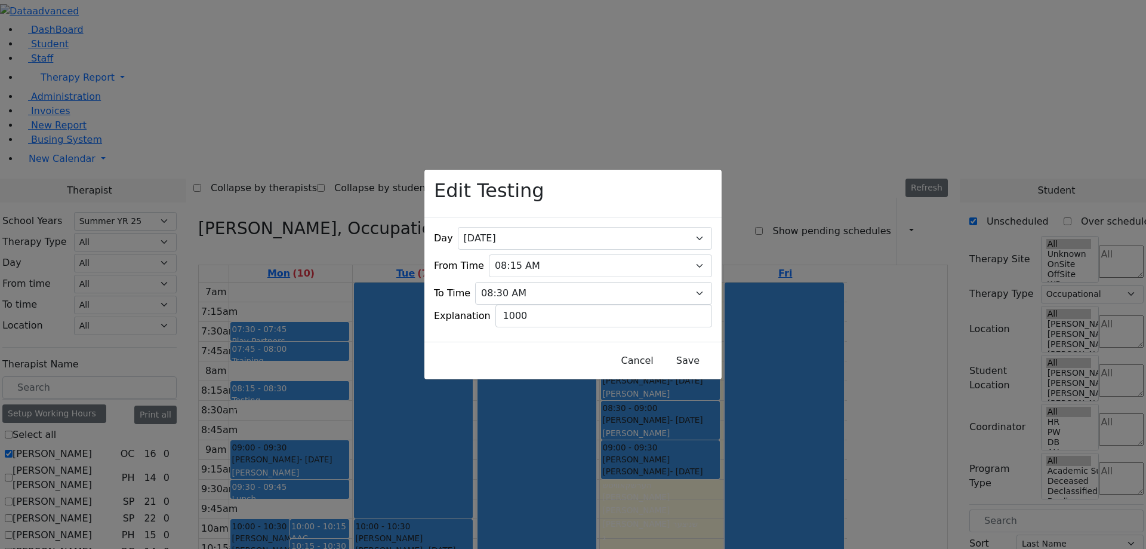
click at [417, 73] on div "Edit Testing Day All [DATE] [DATE] [DATE] [DATE] [DATE] From Time 07:00 AM 07:1…" at bounding box center [573, 274] width 1146 height 549
